Goal: Task Accomplishment & Management: Manage account settings

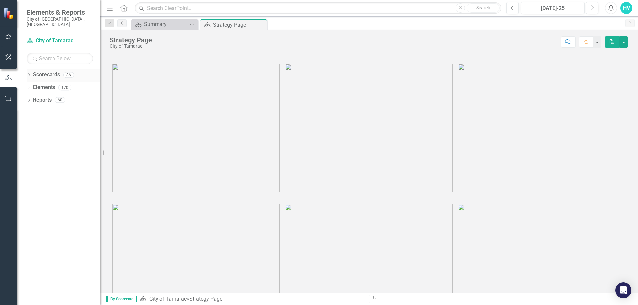
click at [30, 74] on icon "Dropdown" at bounding box center [29, 76] width 5 height 4
click at [31, 85] on icon "Dropdown" at bounding box center [32, 87] width 5 height 4
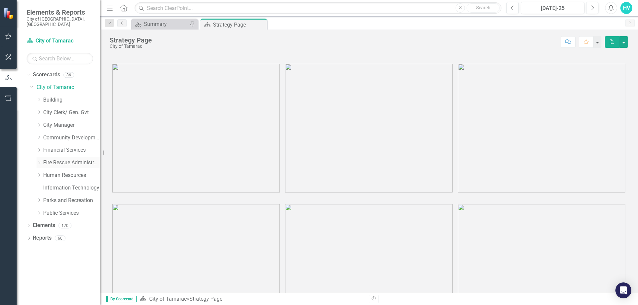
click at [38, 161] on icon "Dropdown" at bounding box center [39, 163] width 5 height 4
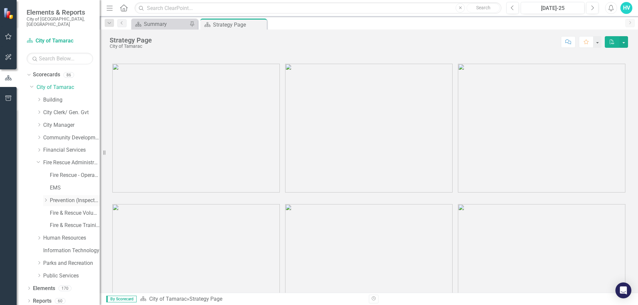
click at [51, 197] on link "Prevention (Inspections)" at bounding box center [75, 201] width 50 height 8
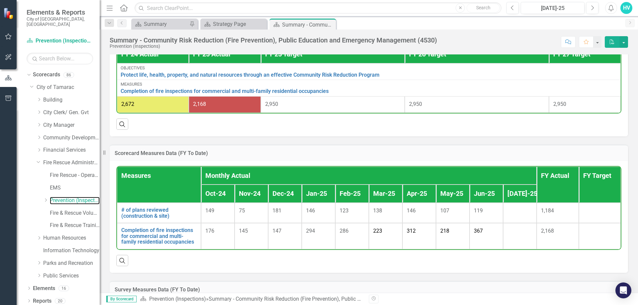
scroll to position [457, 0]
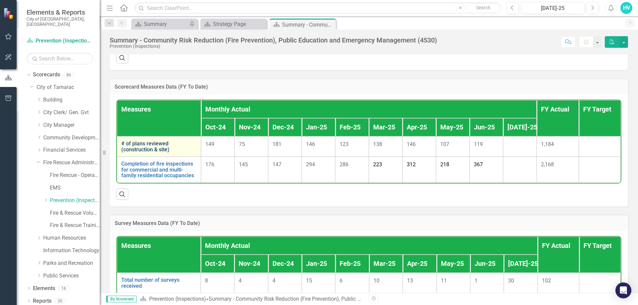
click at [155, 152] on link "# of plans reviewed (construction & site)" at bounding box center [158, 147] width 75 height 12
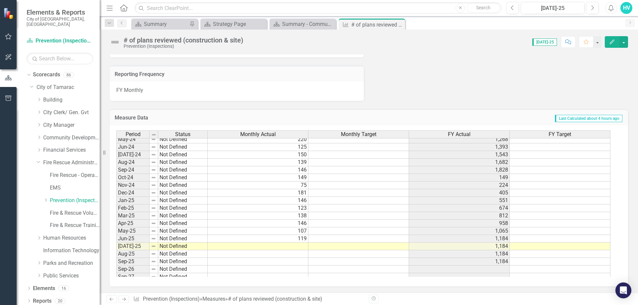
scroll to position [244, 0]
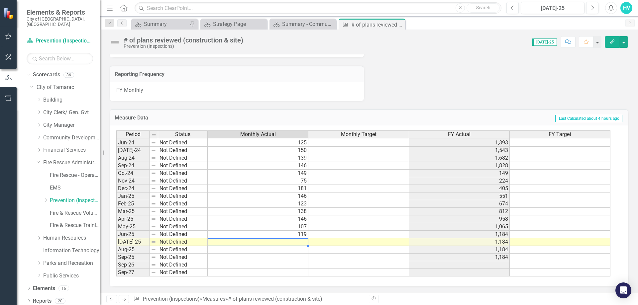
click at [295, 240] on td at bounding box center [258, 242] width 101 height 8
click at [296, 240] on td at bounding box center [258, 242] width 101 height 8
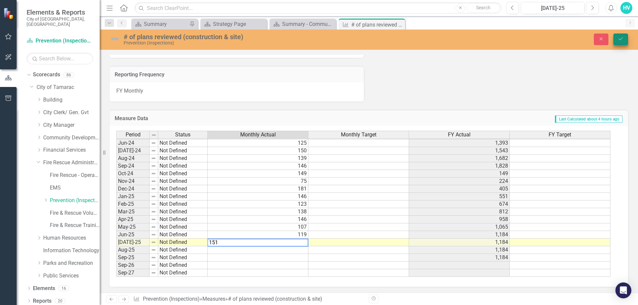
type textarea "151"
click at [616, 39] on button "Save" at bounding box center [620, 40] width 15 height 12
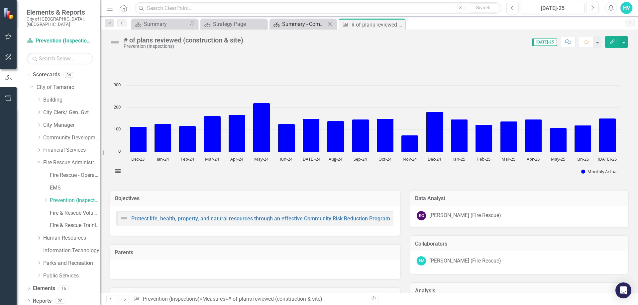
click at [297, 22] on div "Summary - Community Risk Reduction (Fire Prevention), Public Education and Emer…" at bounding box center [304, 24] width 44 height 8
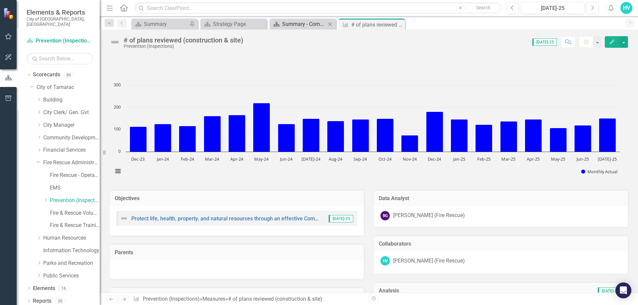
click at [297, 23] on div "Summary - Community Risk Reduction (Fire Prevention), Public Education and Emer…" at bounding box center [304, 24] width 44 height 8
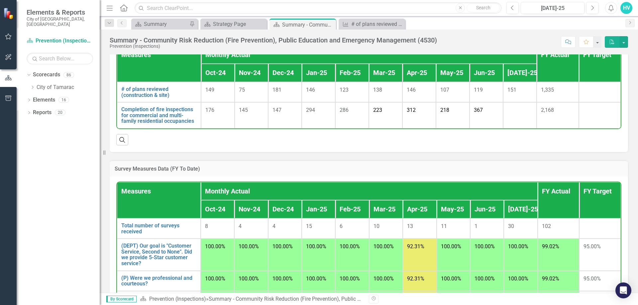
scroll to position [478, 0]
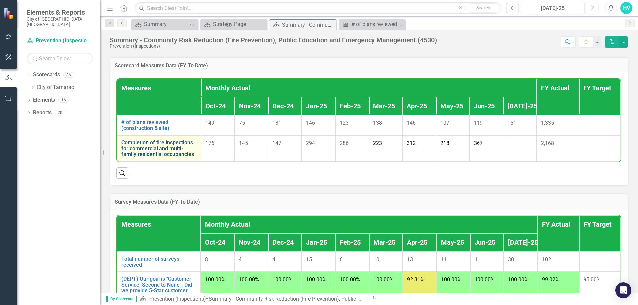
click at [152, 153] on link "Completion of fire inspections for commercial and multi-family residential occu…" at bounding box center [158, 149] width 75 height 18
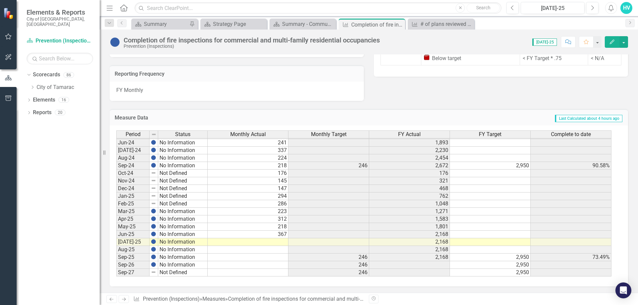
scroll to position [559, 0]
click at [284, 242] on td at bounding box center [248, 242] width 81 height 8
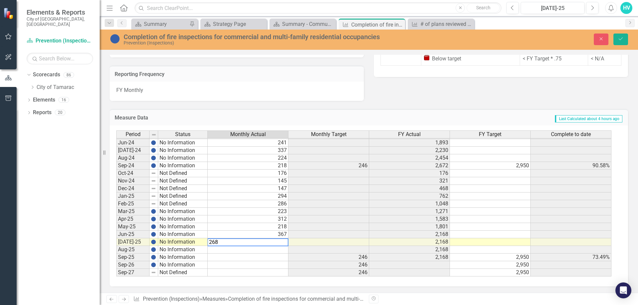
type textarea "268"
click at [622, 40] on icon "Save" at bounding box center [620, 39] width 6 height 5
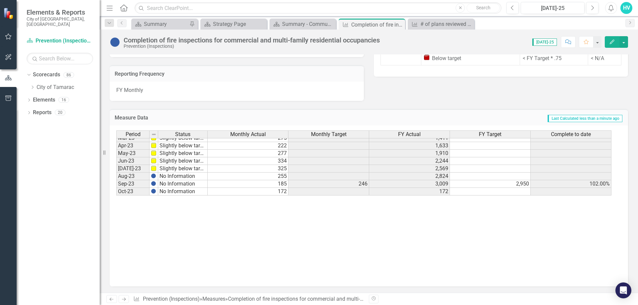
scroll to position [12, 0]
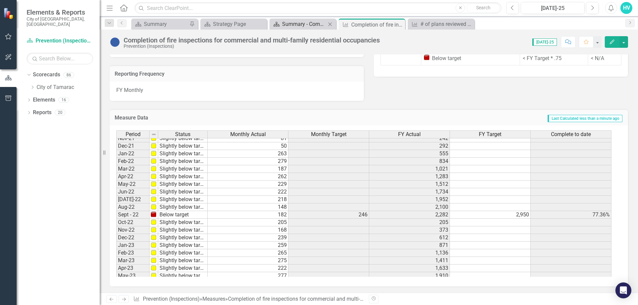
click at [292, 25] on div "Summary - Community Risk Reduction (Fire Prevention), Public Education and Emer…" at bounding box center [304, 24] width 44 height 8
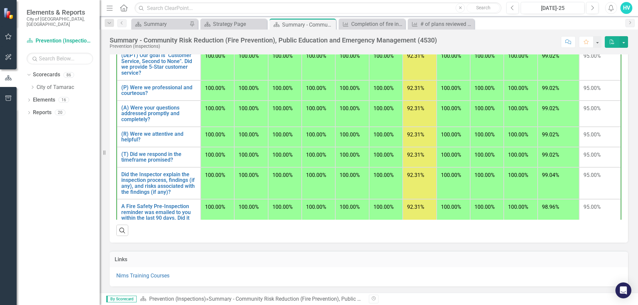
scroll to position [706, 0]
click at [30, 85] on icon "Dropdown" at bounding box center [32, 87] width 5 height 4
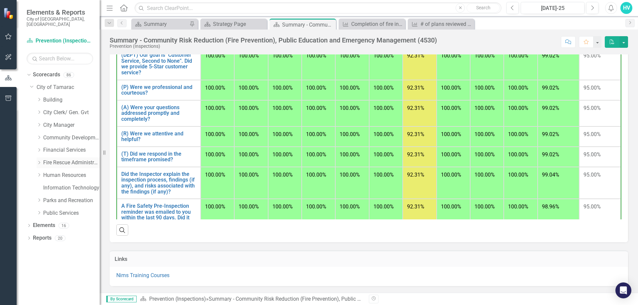
click at [39, 161] on icon at bounding box center [40, 162] width 2 height 3
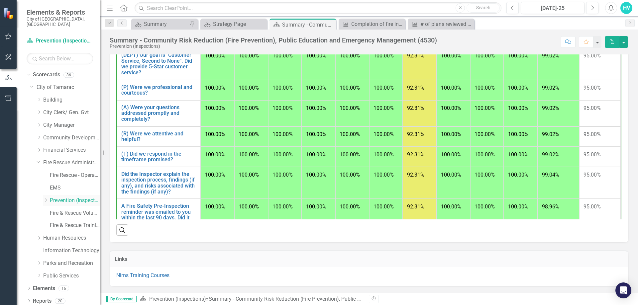
click at [45, 198] on icon "Dropdown" at bounding box center [45, 200] width 5 height 4
click at [71, 220] on link "Fire & Rescue Volunteers" at bounding box center [75, 221] width 50 height 8
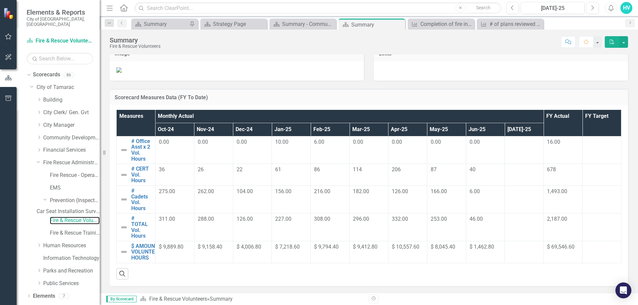
scroll to position [240, 0]
click at [137, 155] on link "# Office Asst x 2 Vol. Hours" at bounding box center [141, 149] width 21 height 23
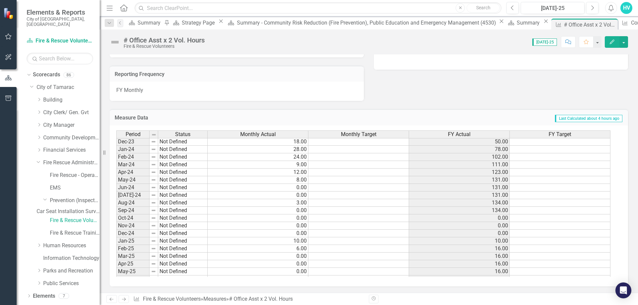
scroll to position [244, 0]
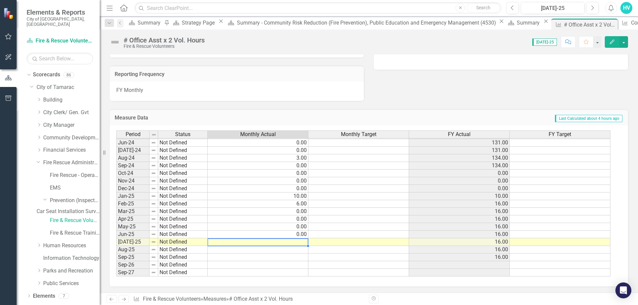
type textarea "9"
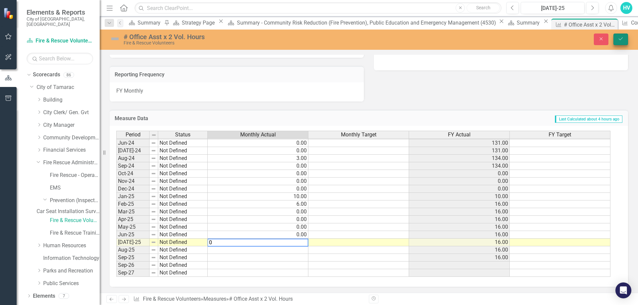
type textarea "0"
click at [617, 43] on button "Save" at bounding box center [620, 40] width 15 height 12
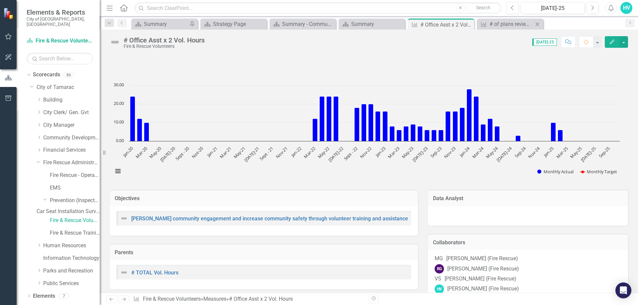
click at [541, 23] on div "Close" at bounding box center [537, 24] width 8 height 8
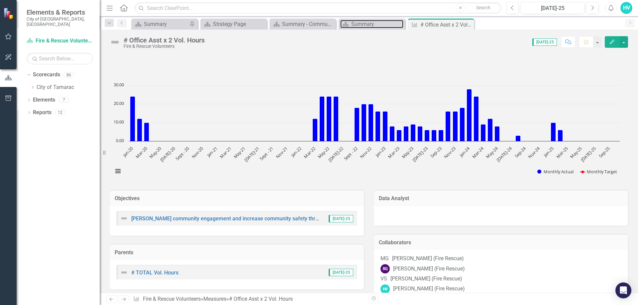
click at [356, 23] on div "Summary" at bounding box center [377, 24] width 52 height 8
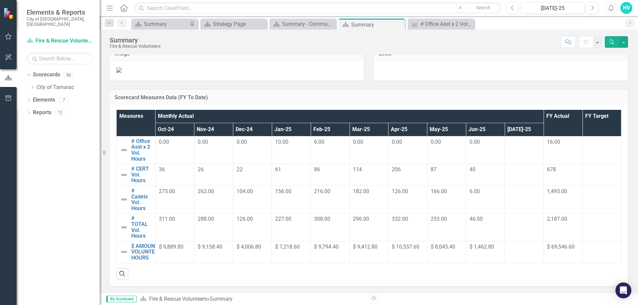
scroll to position [240, 0]
click at [134, 178] on link "# CERT Vol. Hours" at bounding box center [141, 175] width 21 height 18
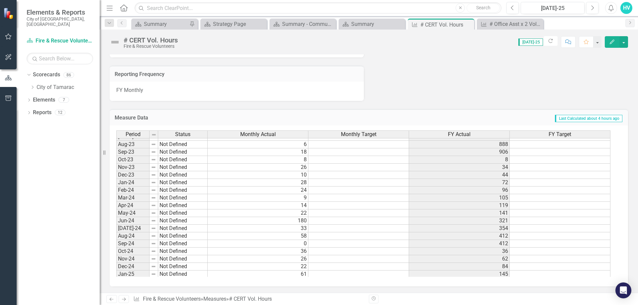
scroll to position [244, 0]
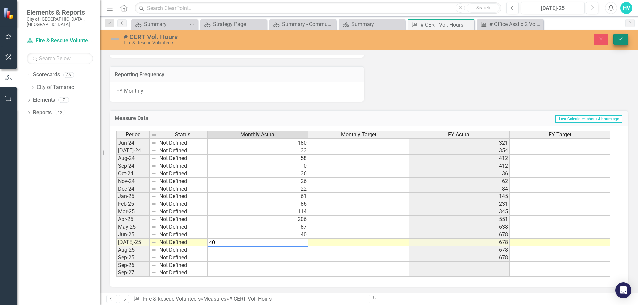
type textarea "40"
click at [624, 38] on button "Save" at bounding box center [620, 40] width 15 height 12
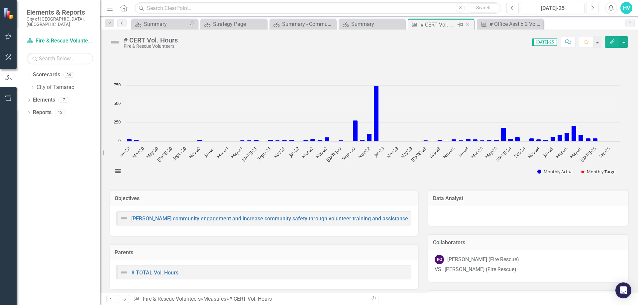
click at [469, 24] on icon "Close" at bounding box center [467, 24] width 7 height 5
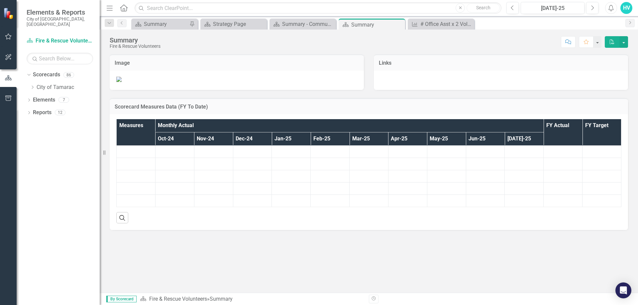
click at [372, 24] on div "Summary" at bounding box center [377, 25] width 52 height 8
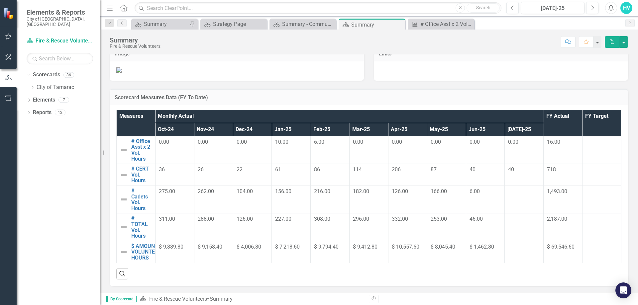
scroll to position [207, 0]
click at [135, 211] on link "# Cadets Vol. Hours" at bounding box center [141, 199] width 21 height 23
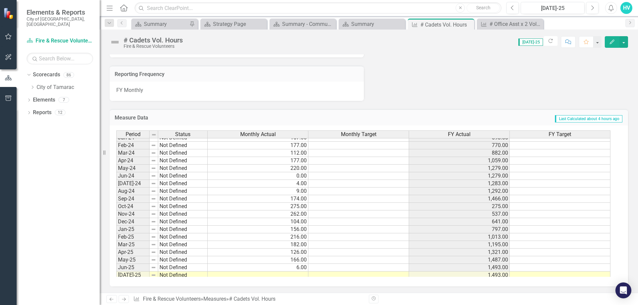
scroll to position [244, 0]
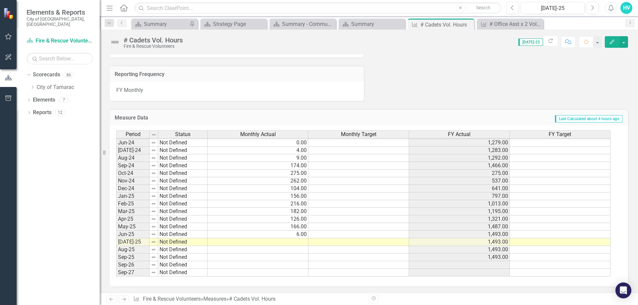
click at [298, 245] on tbody "Apr-23 Not Defined 69.00 943.00 May-23 Not Defined 80.00 1,023.00 Jun-23 Not De…" at bounding box center [363, 154] width 494 height 245
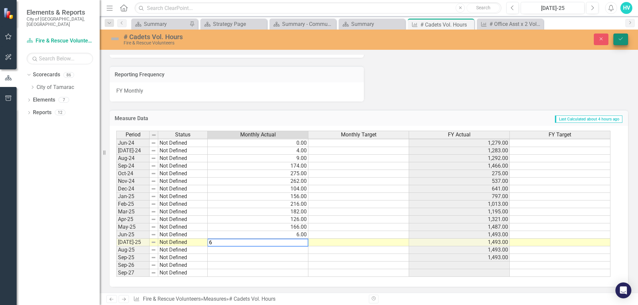
type textarea "6"
click at [624, 41] on button "Save" at bounding box center [620, 40] width 15 height 12
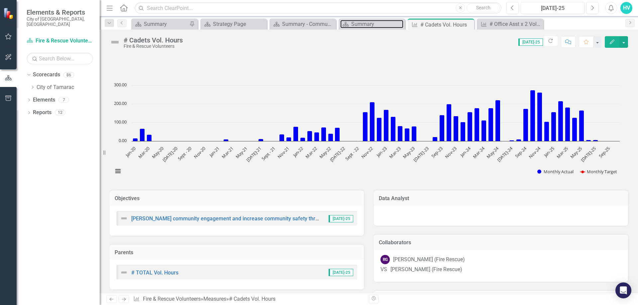
click at [372, 26] on div "Summary" at bounding box center [377, 24] width 52 height 8
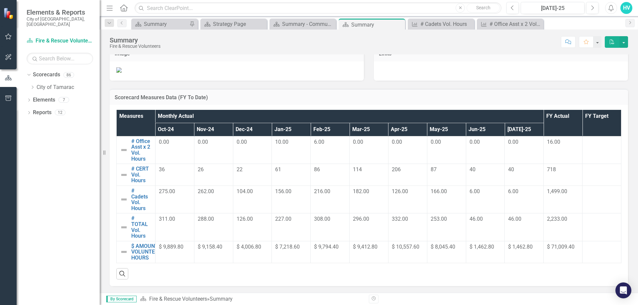
scroll to position [173, 0]
click at [279, 27] on div "Scorecard" at bounding box center [275, 24] width 8 height 8
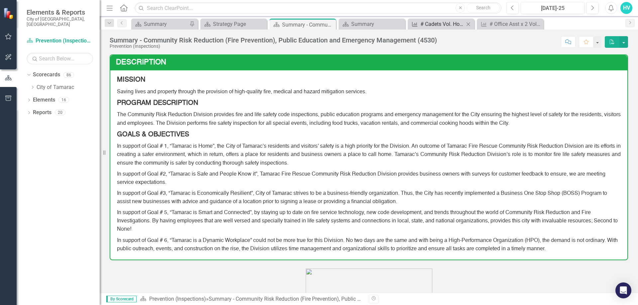
click at [448, 24] on div "# Cadets Vol. Hours" at bounding box center [442, 24] width 44 height 8
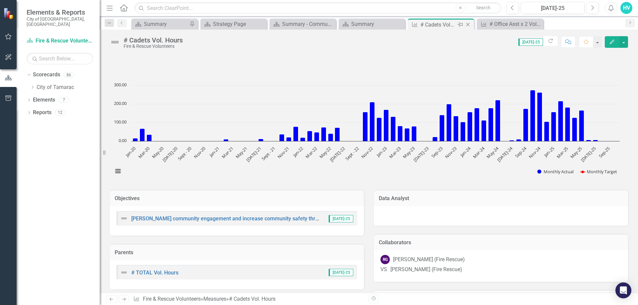
click at [468, 24] on icon "Close" at bounding box center [467, 24] width 7 height 5
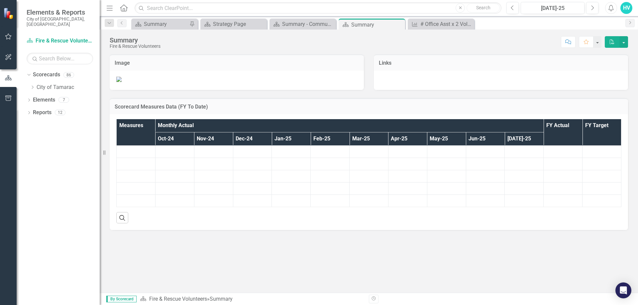
click at [0, 0] on icon at bounding box center [0, 0] width 0 height 0
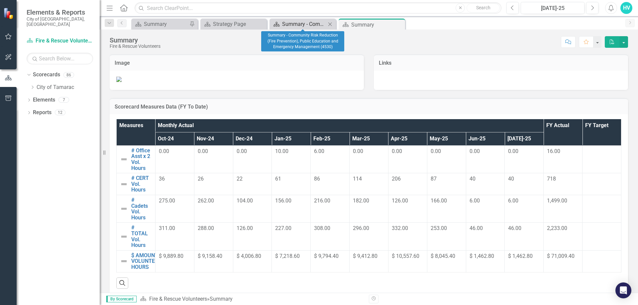
click at [290, 22] on div "Summary - Community Risk Reduction (Fire Prevention), Public Education and Emer…" at bounding box center [304, 24] width 44 height 8
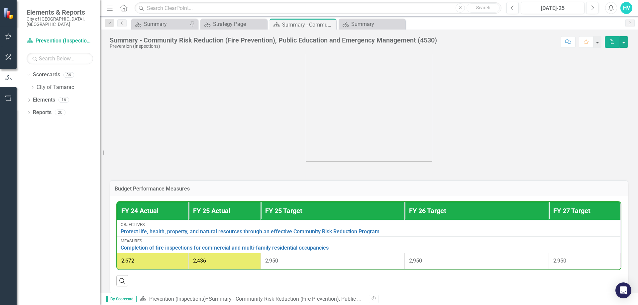
scroll to position [232, 0]
